Goal: Task Accomplishment & Management: Use online tool/utility

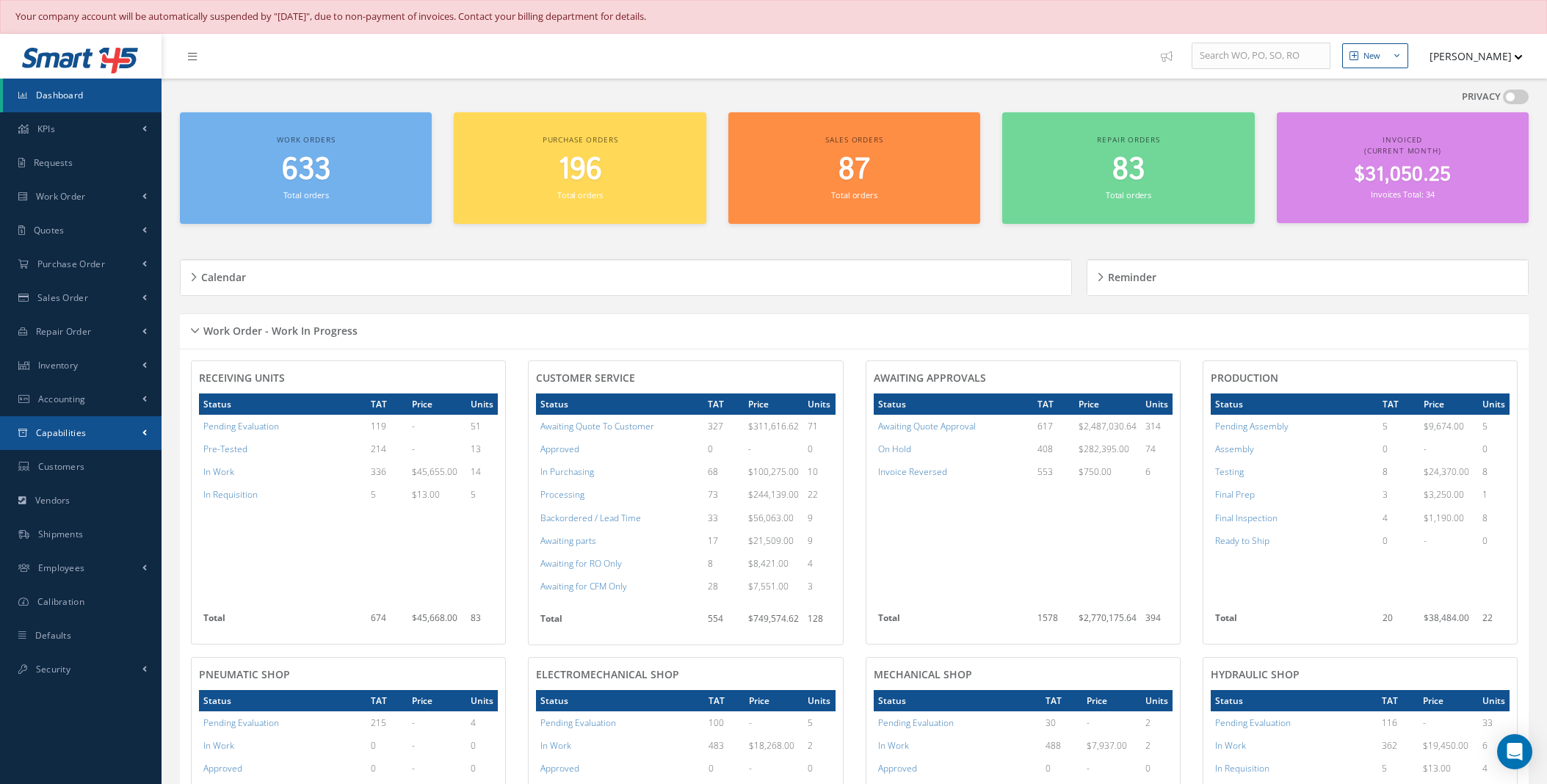
click at [117, 434] on link "Capabilities" at bounding box center [81, 433] width 161 height 34
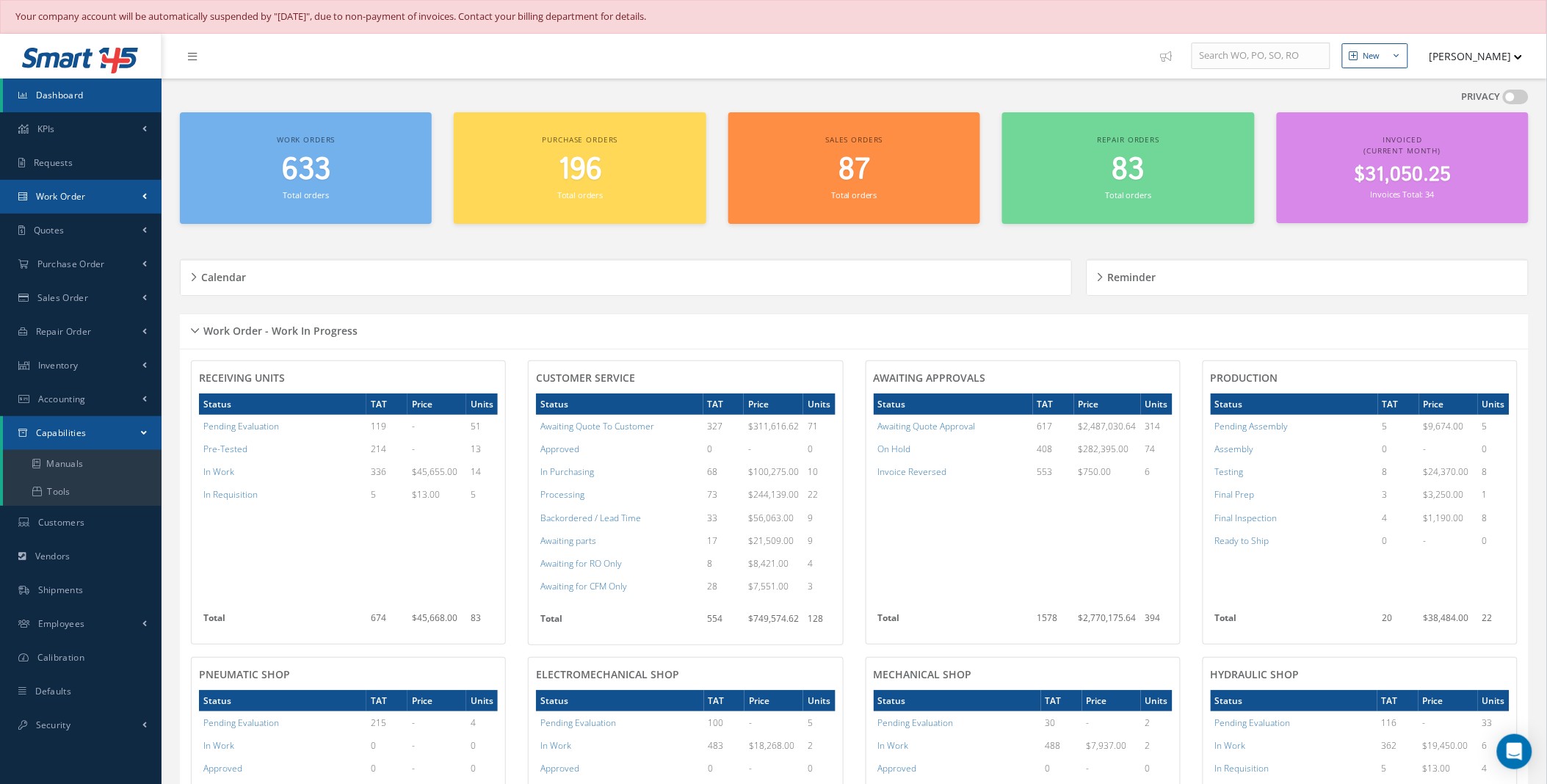
click at [145, 197] on span at bounding box center [144, 196] width 4 height 12
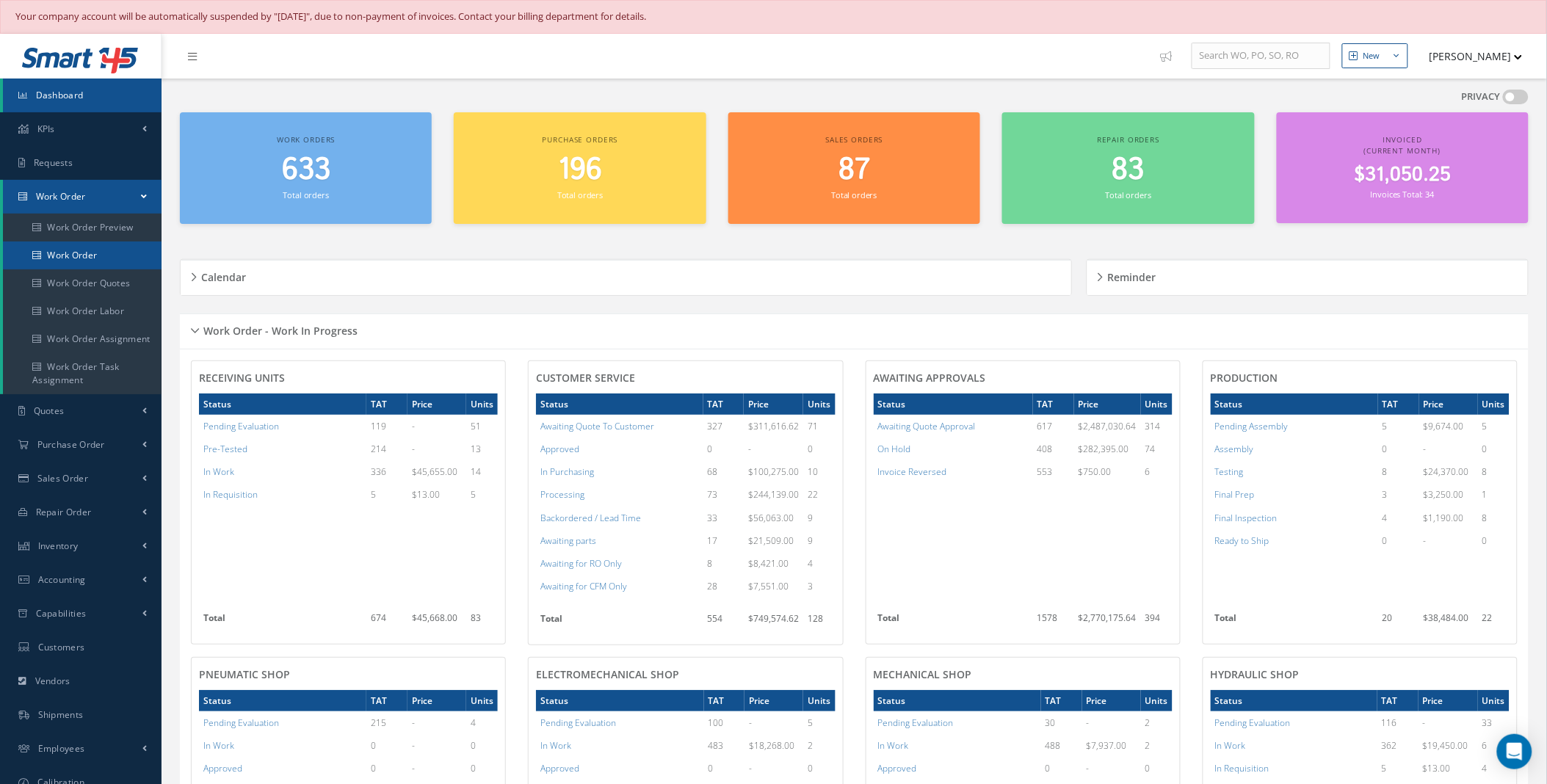
click at [91, 258] on link "Work Order" at bounding box center [82, 256] width 159 height 28
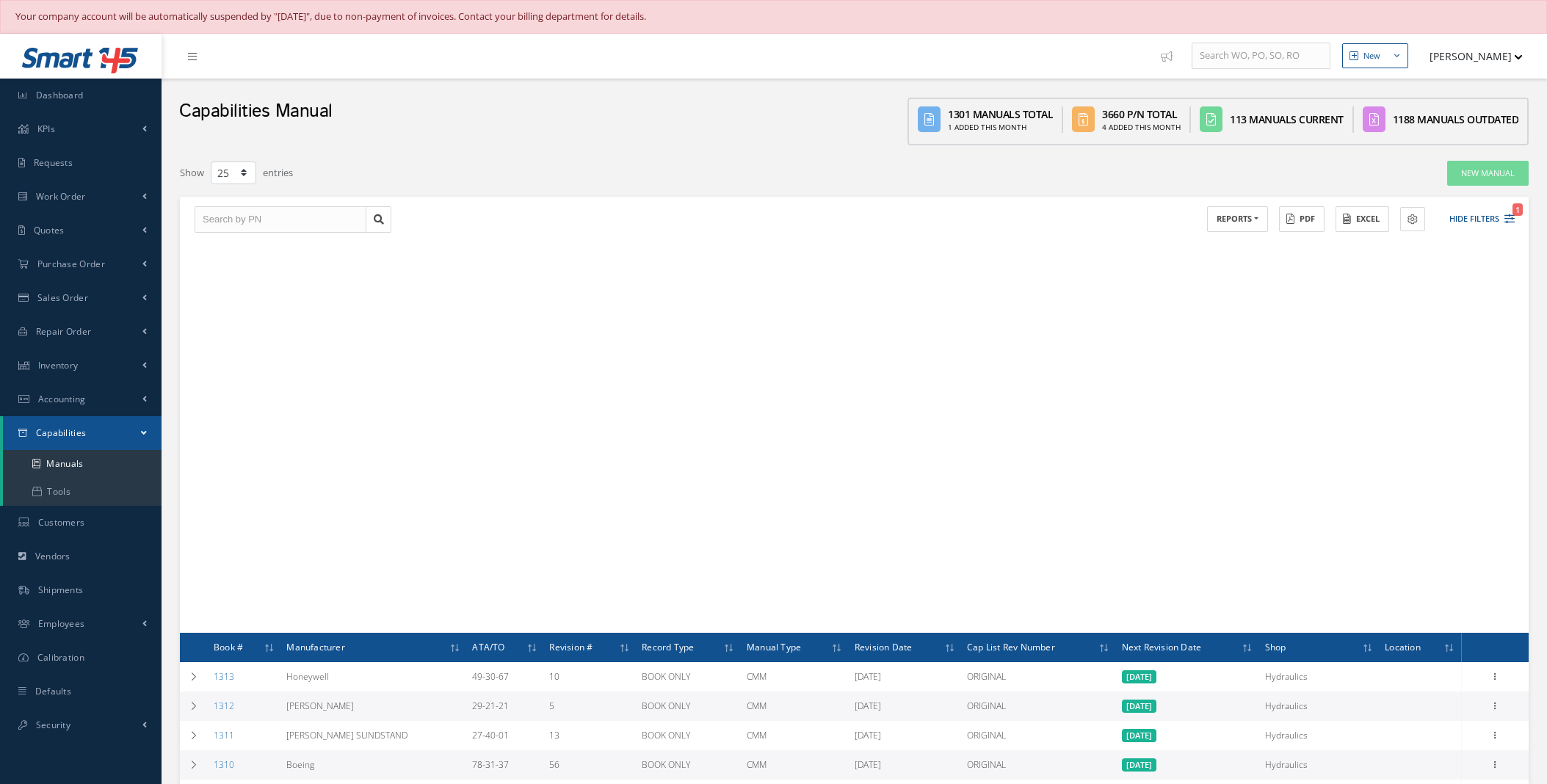
select select "25"
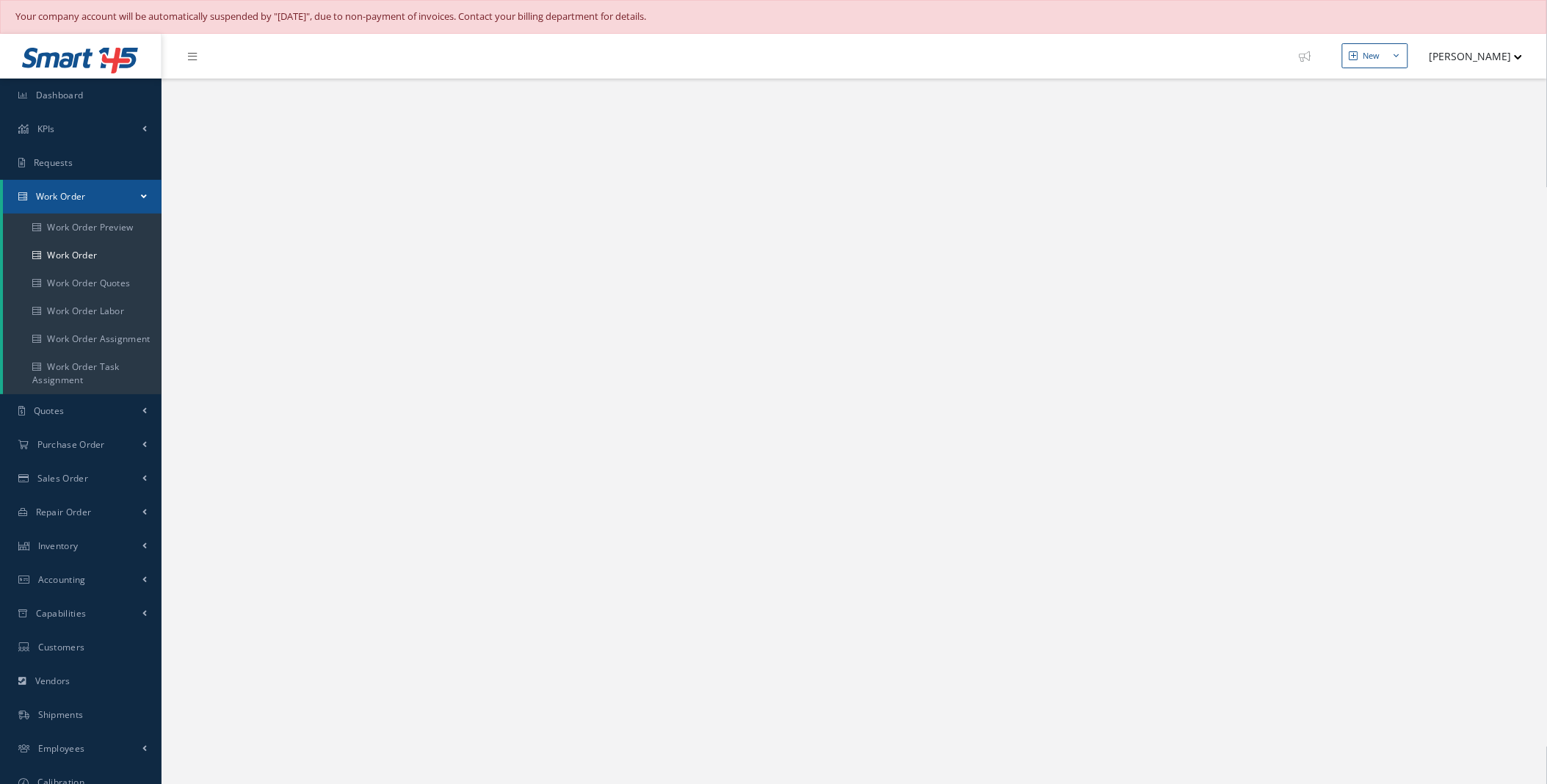
select select "25"
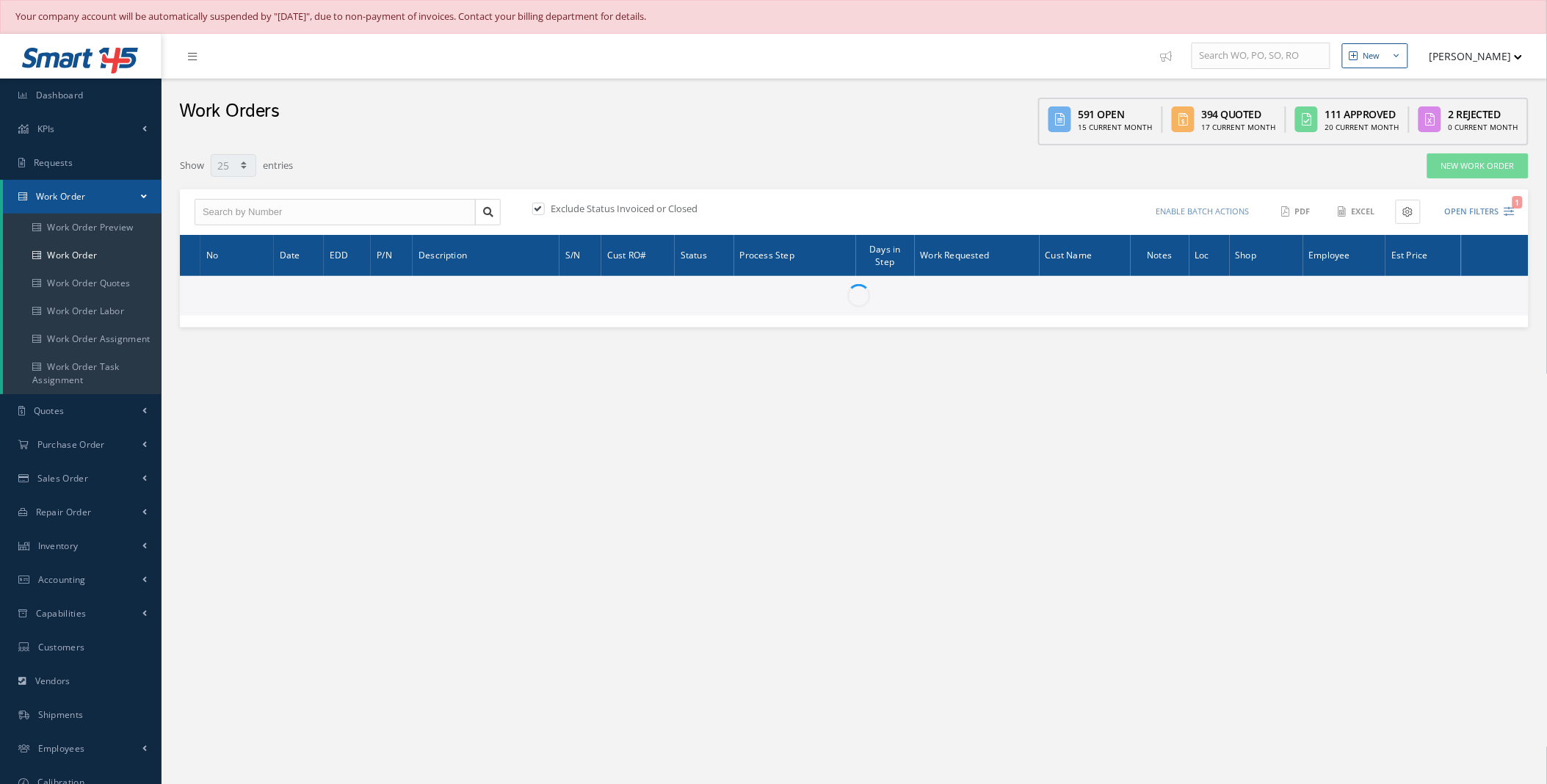
type input "All Work Request"
type input "All Work Performed"
type input "All Status"
type input "WO Part Status"
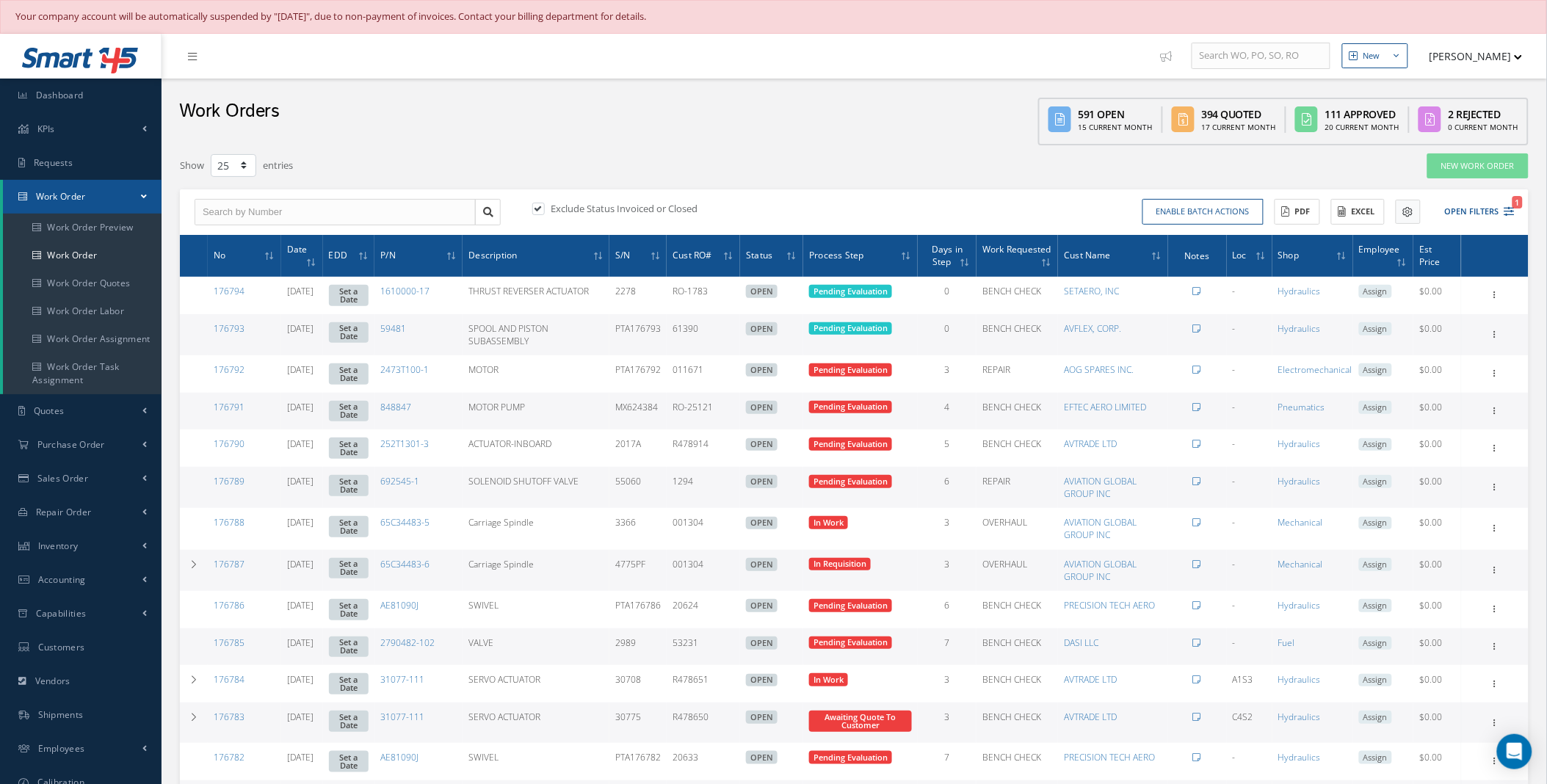
drag, startPoint x: 1505, startPoint y: 210, endPoint x: 1418, endPoint y: 214, distance: 87.1
click at [1505, 210] on icon "1" at bounding box center [1509, 211] width 10 height 10
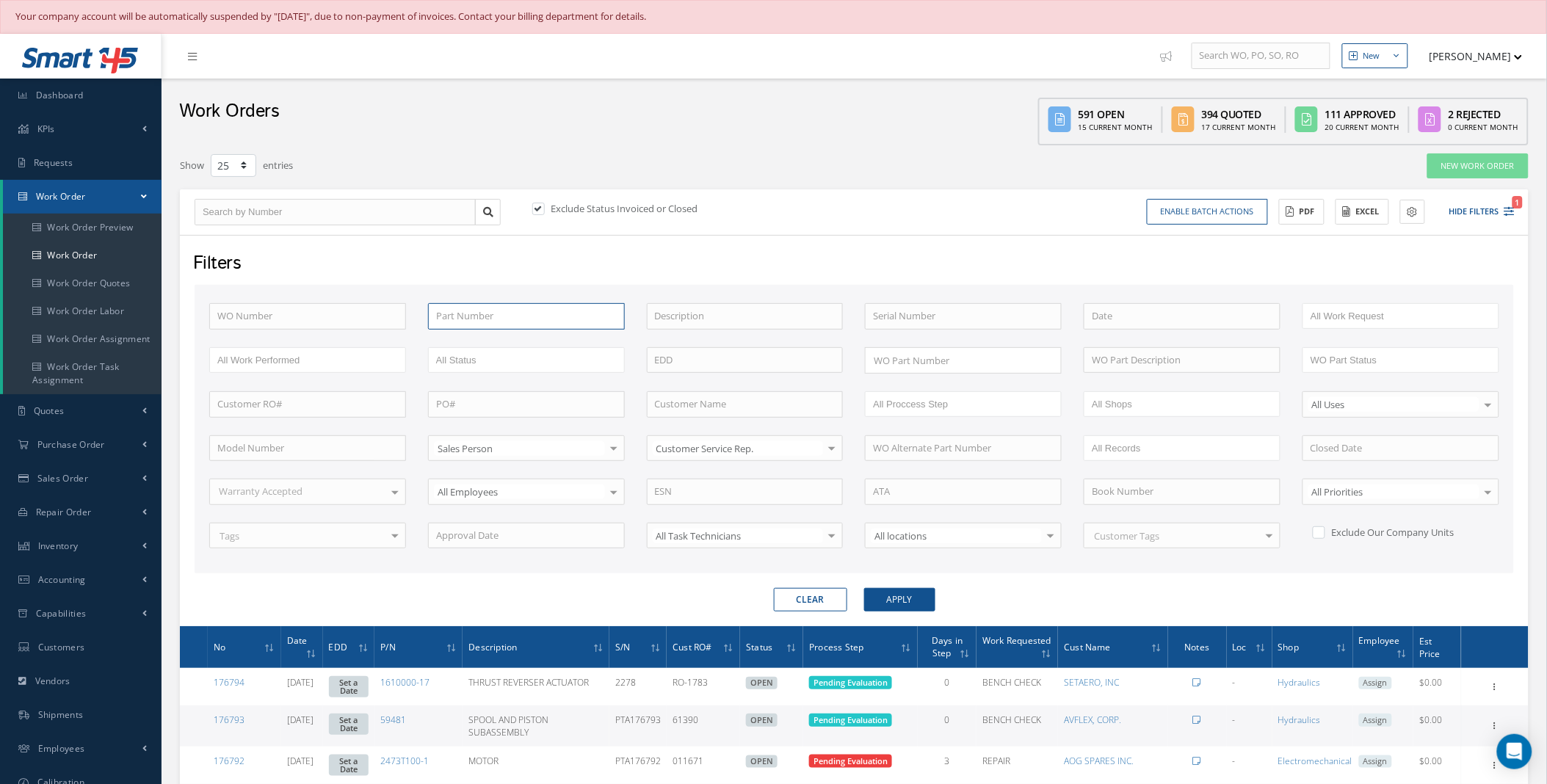
click at [479, 321] on input "text" at bounding box center [526, 316] width 197 height 27
paste input "622-9968-001"
type input "622-9968-001"
click at [544, 207] on label at bounding box center [546, 208] width 3 height 13
click at [542, 207] on input "checkbox" at bounding box center [537, 209] width 9 height 9
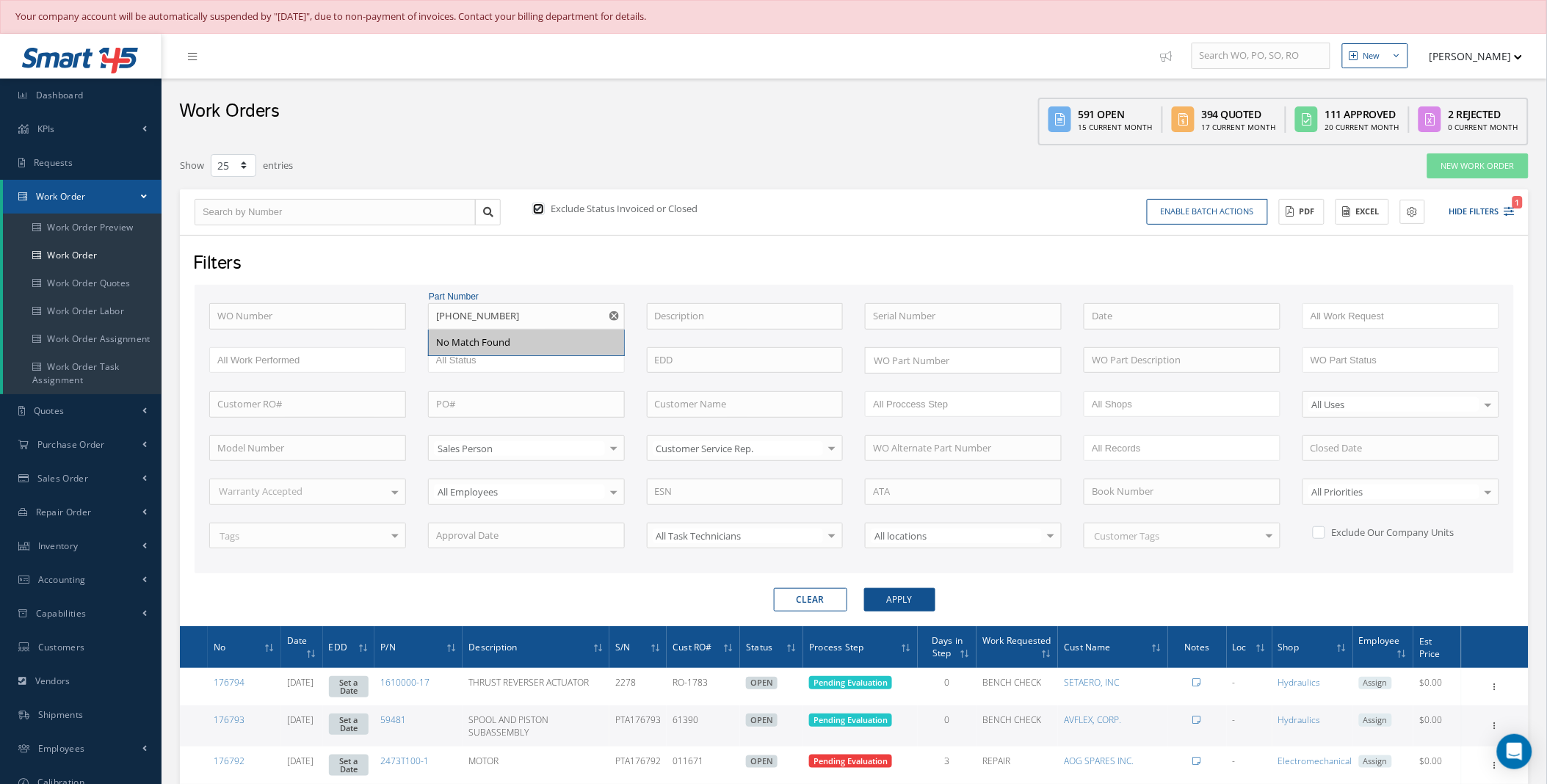
checkbox input "false"
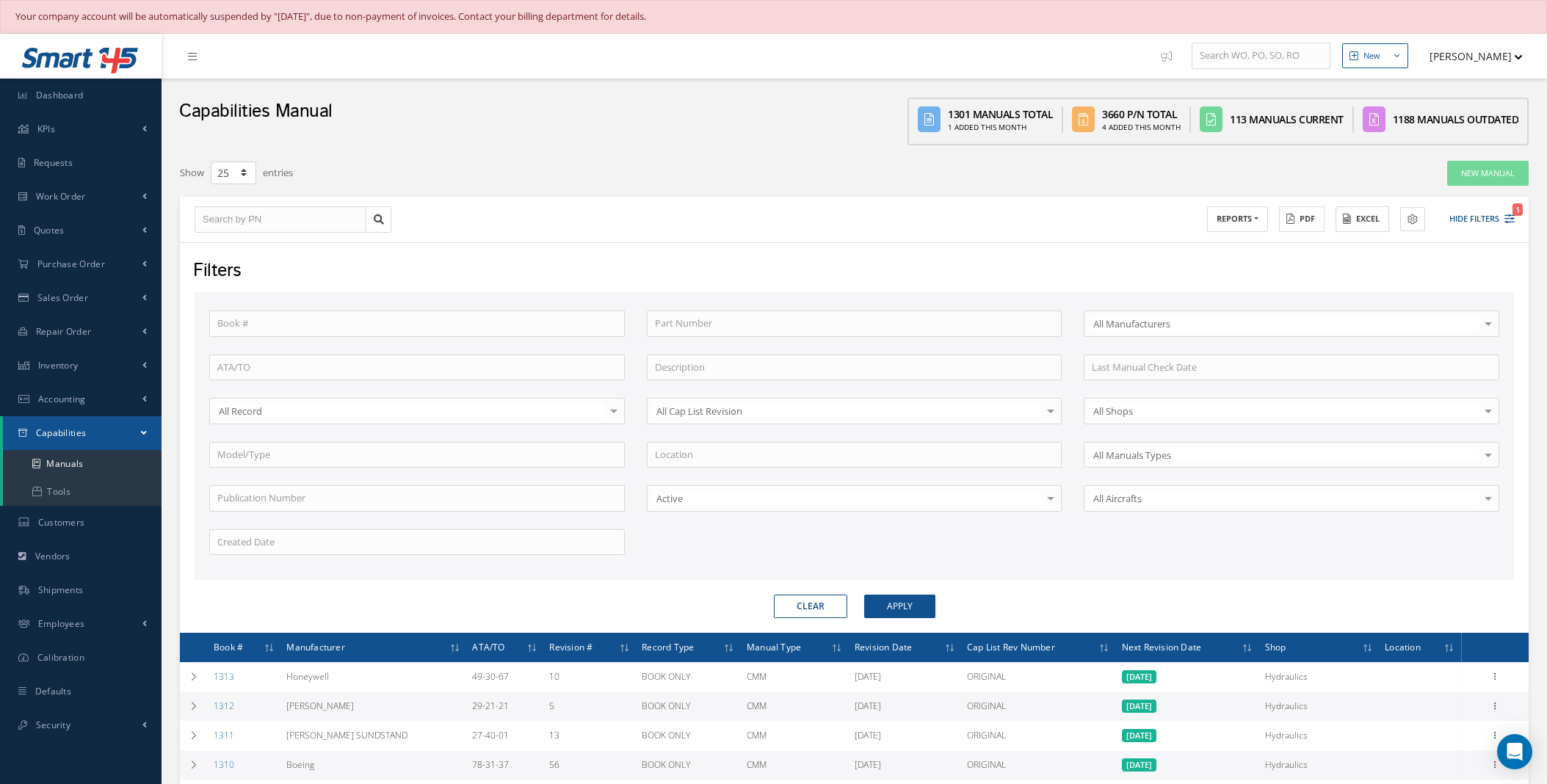
select select "25"
